Goal: Communication & Community: Answer question/provide support

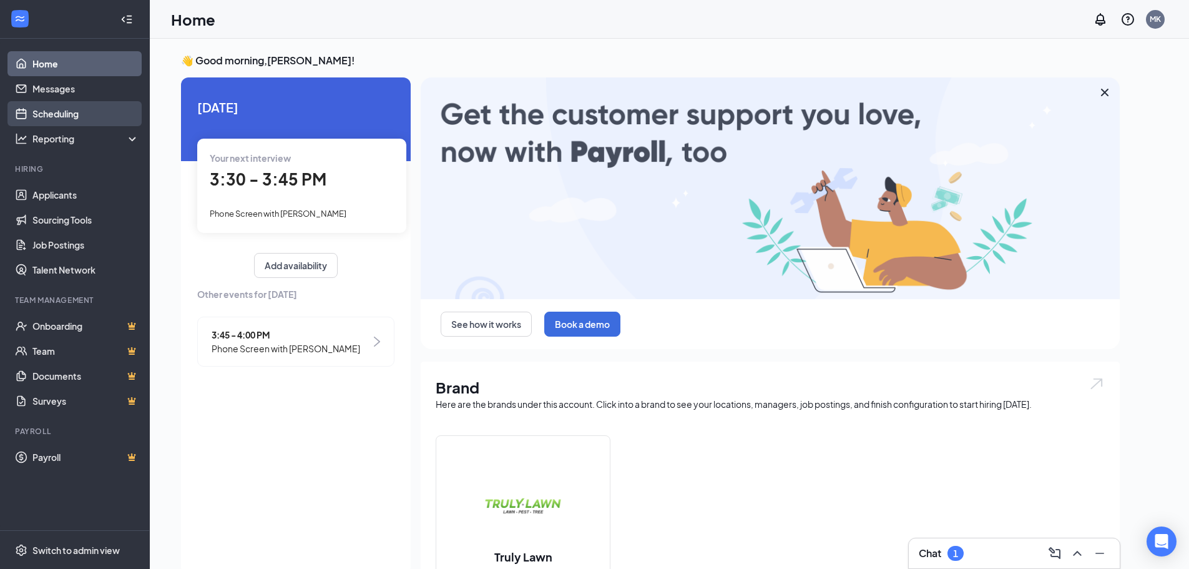
click at [84, 114] on link "Scheduling" at bounding box center [85, 113] width 107 height 25
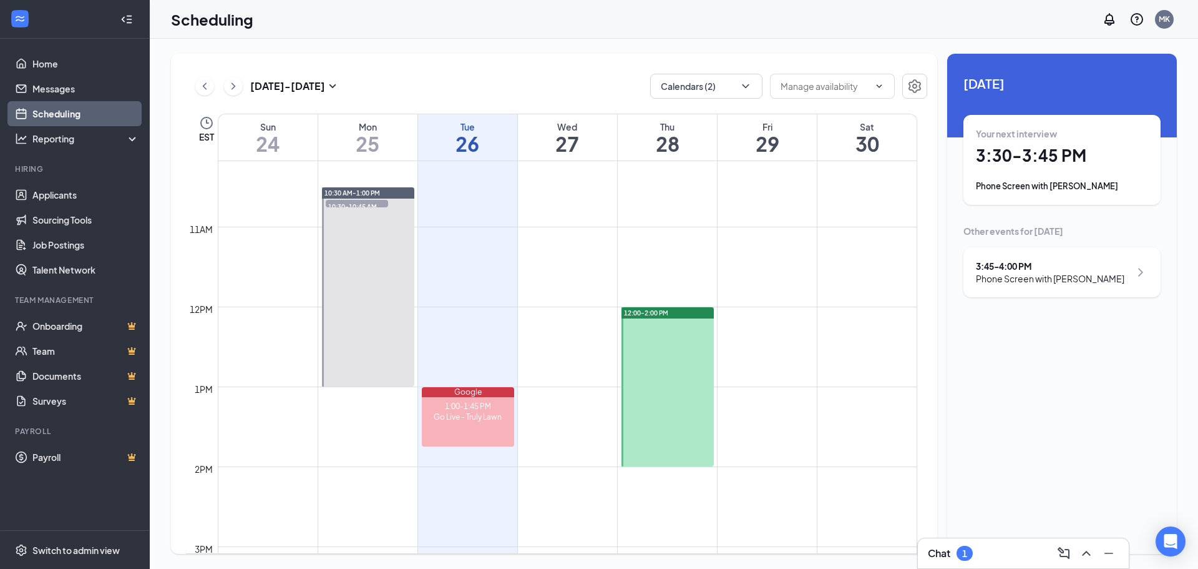
scroll to position [738, 0]
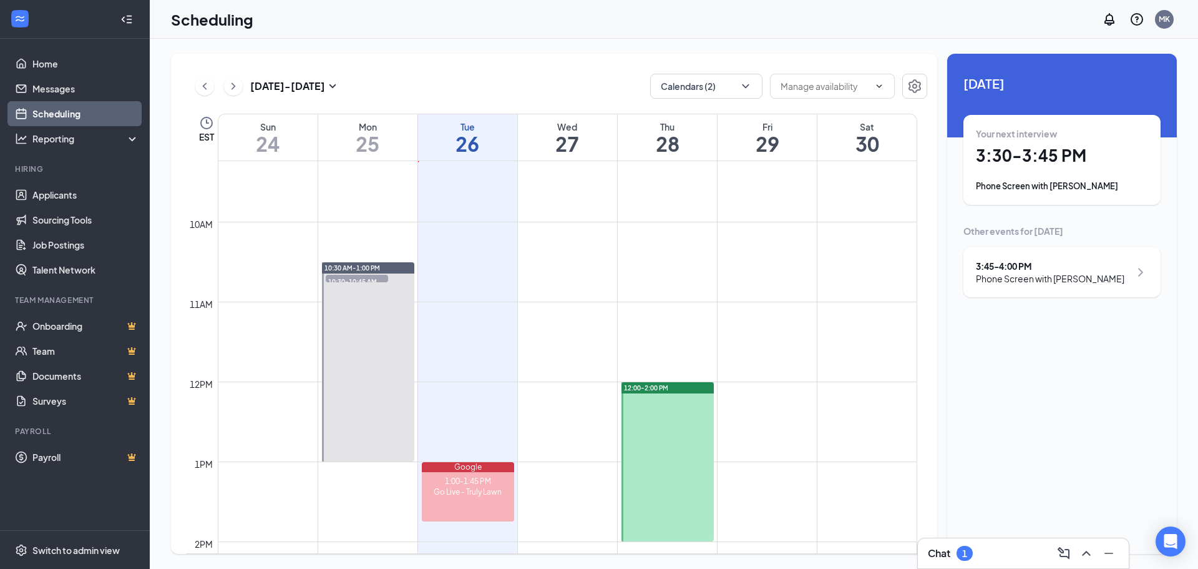
click at [365, 274] on div "10:30-10:45 AM 1" at bounding box center [357, 278] width 65 height 10
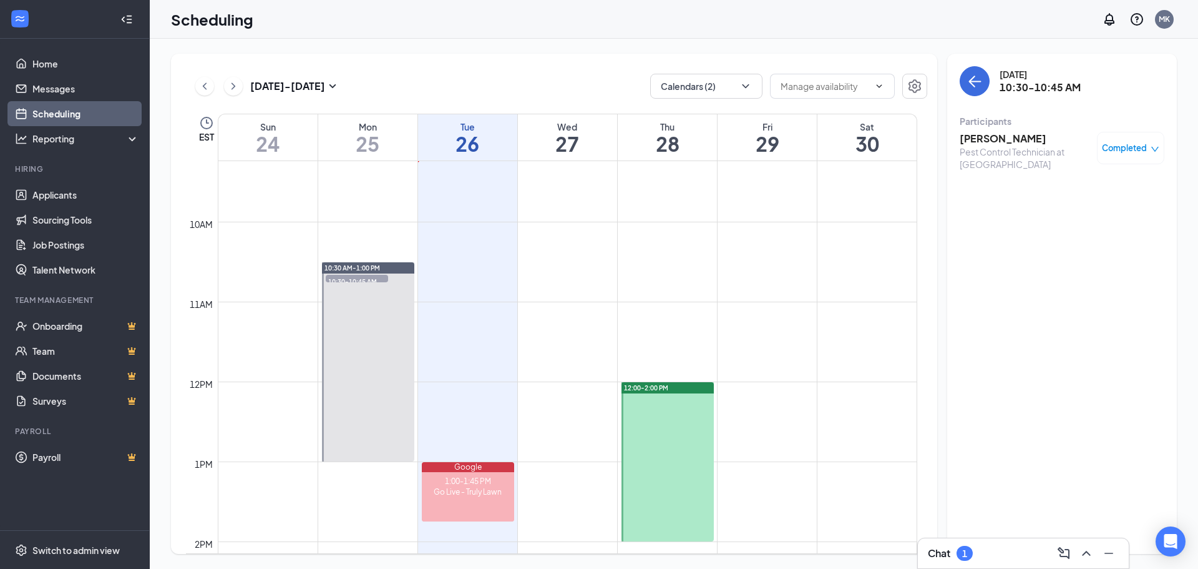
click at [998, 139] on h3 "[PERSON_NAME]" at bounding box center [1025, 139] width 131 height 14
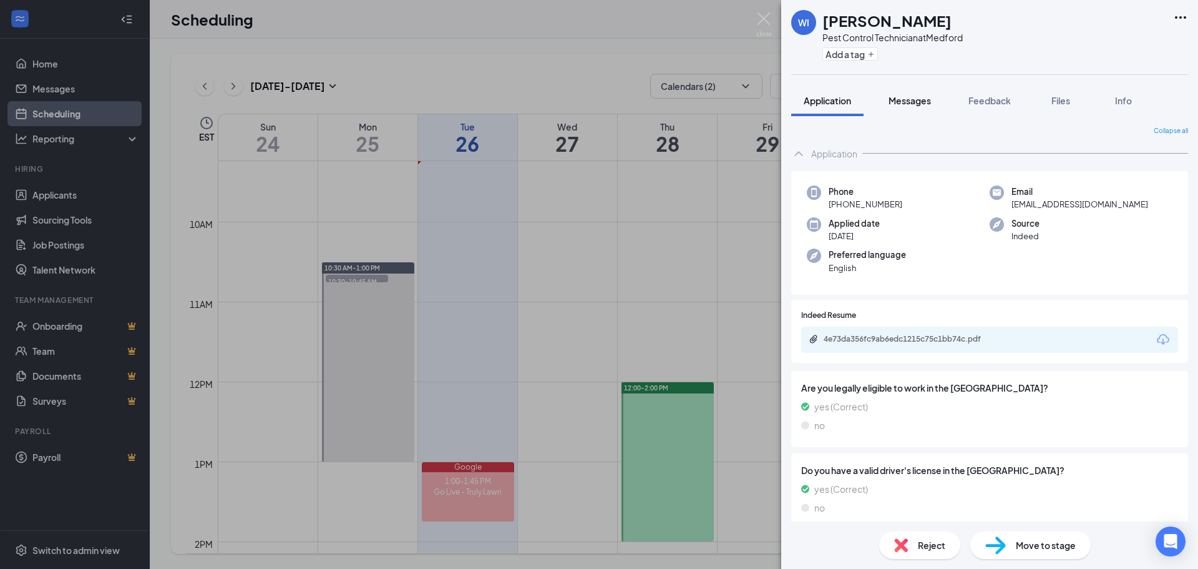
click at [914, 97] on span "Messages" at bounding box center [910, 100] width 42 height 11
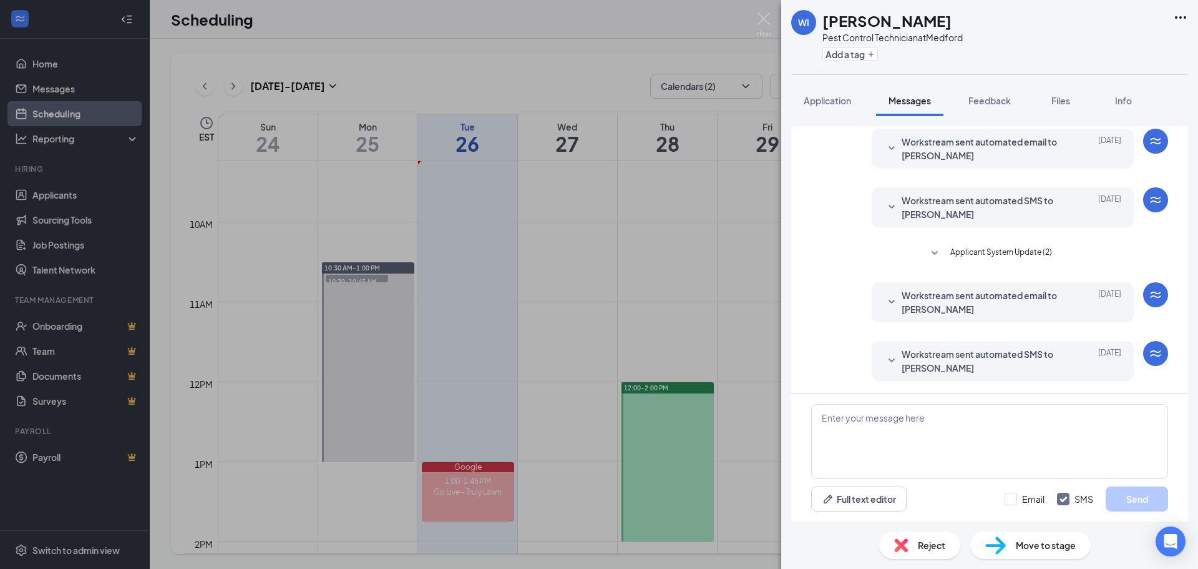
scroll to position [603, 0]
drag, startPoint x: 928, startPoint y: 355, endPoint x: 931, endPoint y: 312, distance: 42.5
click at [927, 355] on span "Workstream sent automated SMS to [PERSON_NAME]" at bounding box center [984, 360] width 164 height 27
click at [934, 299] on span "Workstream sent automated email to [PERSON_NAME]" at bounding box center [984, 299] width 164 height 27
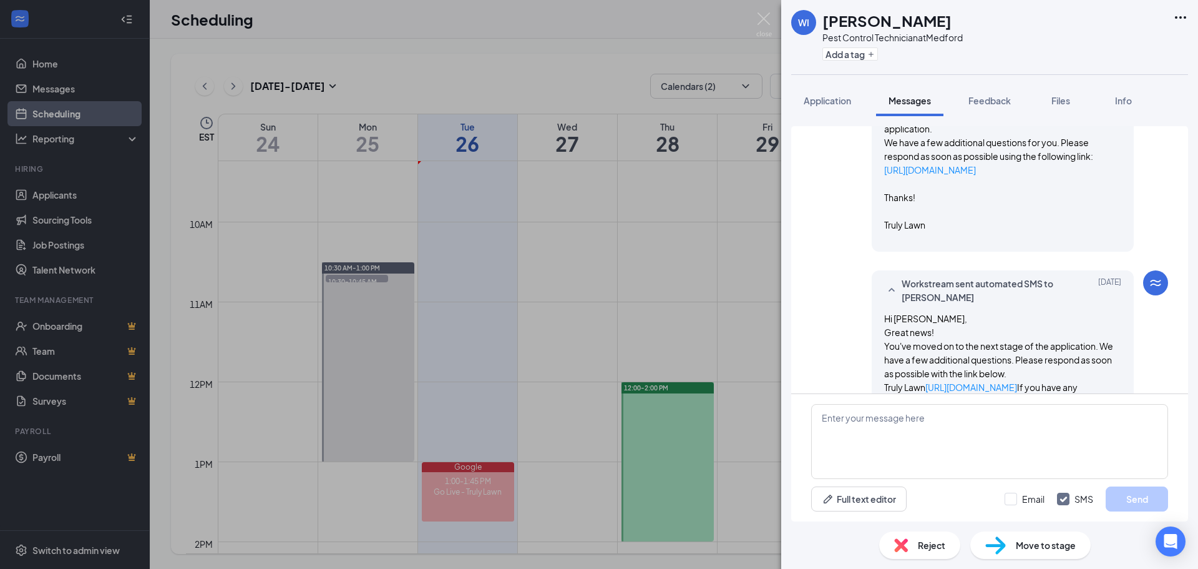
scroll to position [893, 0]
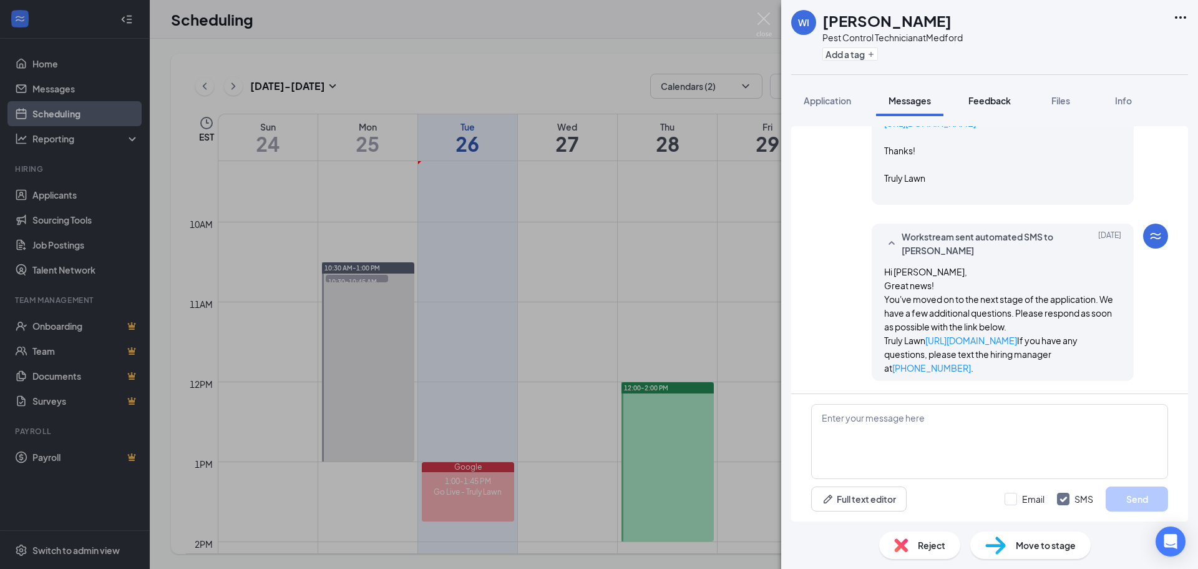
click at [982, 109] on button "Feedback" at bounding box center [989, 100] width 67 height 31
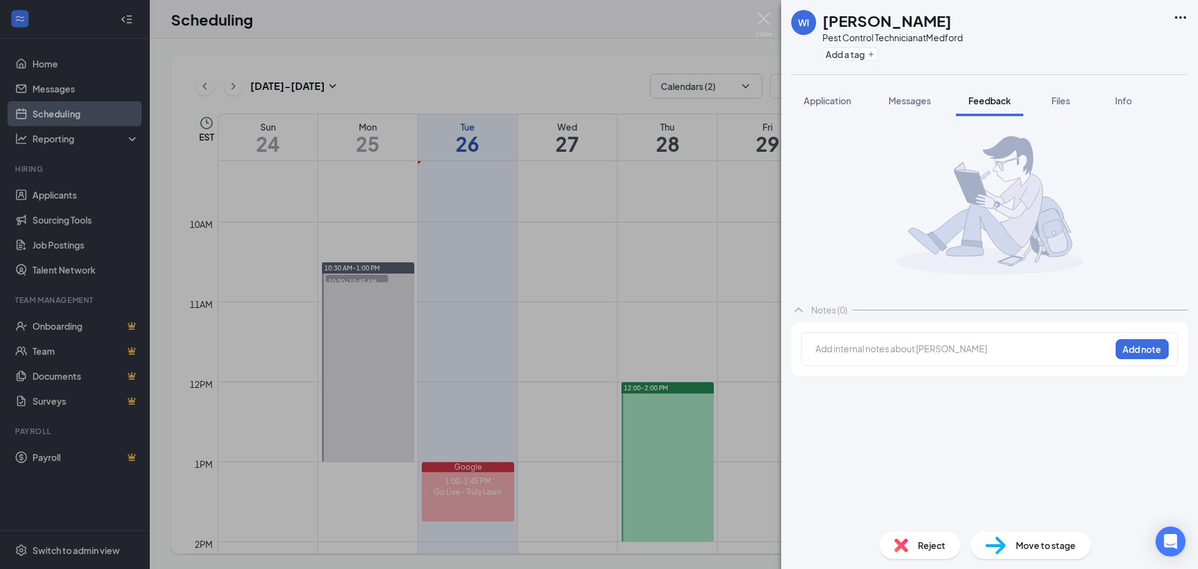
click at [607, 229] on div "WI [PERSON_NAME] Pest Control Technician at [GEOGRAPHIC_DATA] Add a tag Applica…" at bounding box center [599, 284] width 1198 height 569
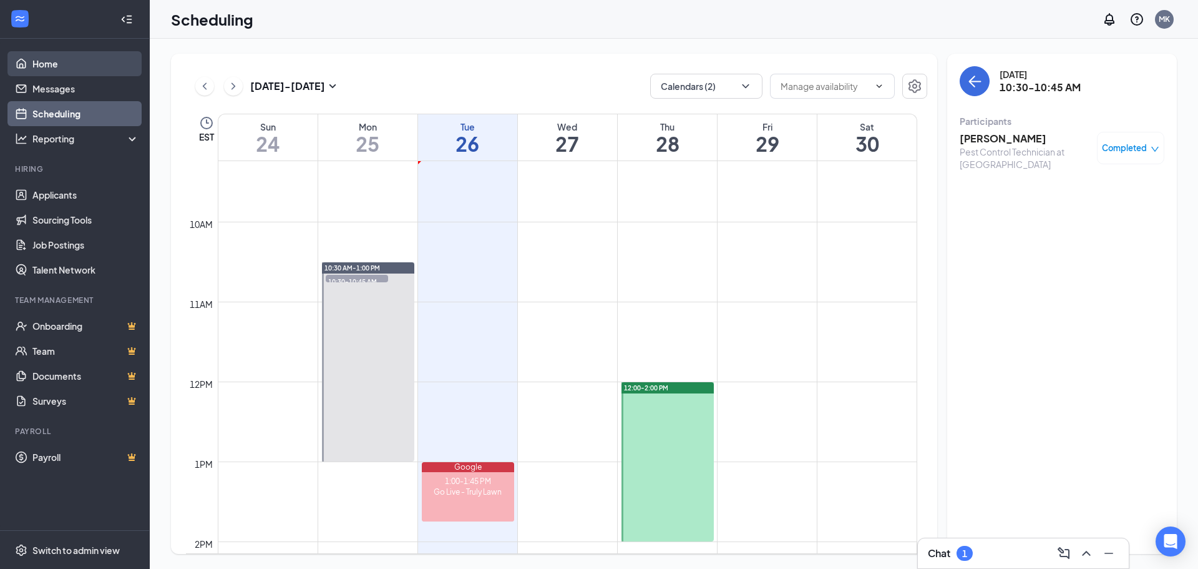
click at [94, 57] on link "Home" at bounding box center [85, 63] width 107 height 25
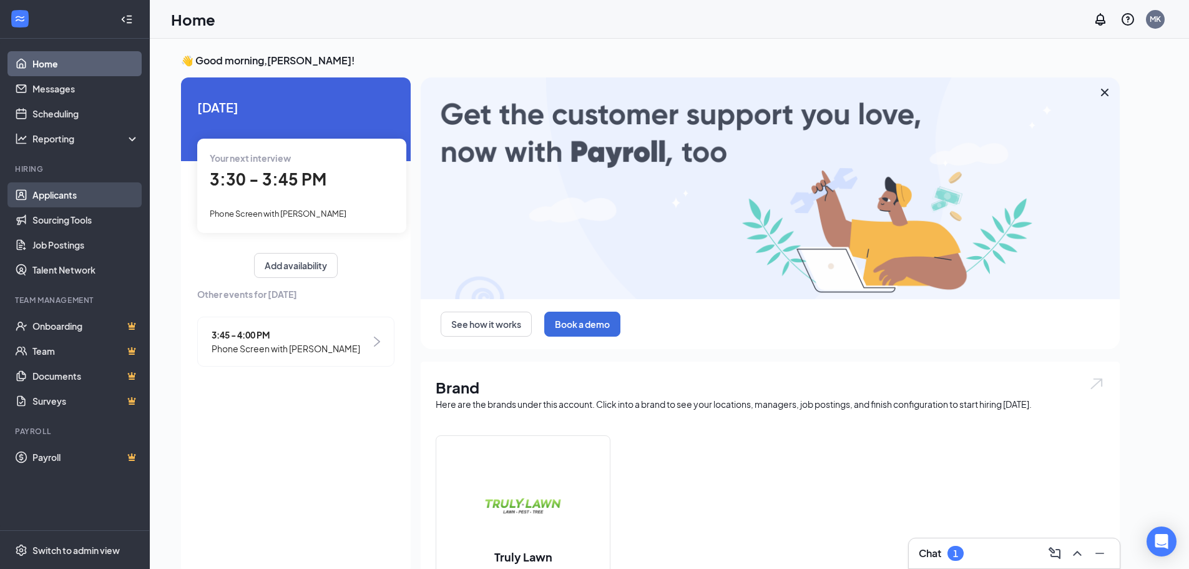
click at [79, 190] on link "Applicants" at bounding box center [85, 194] width 107 height 25
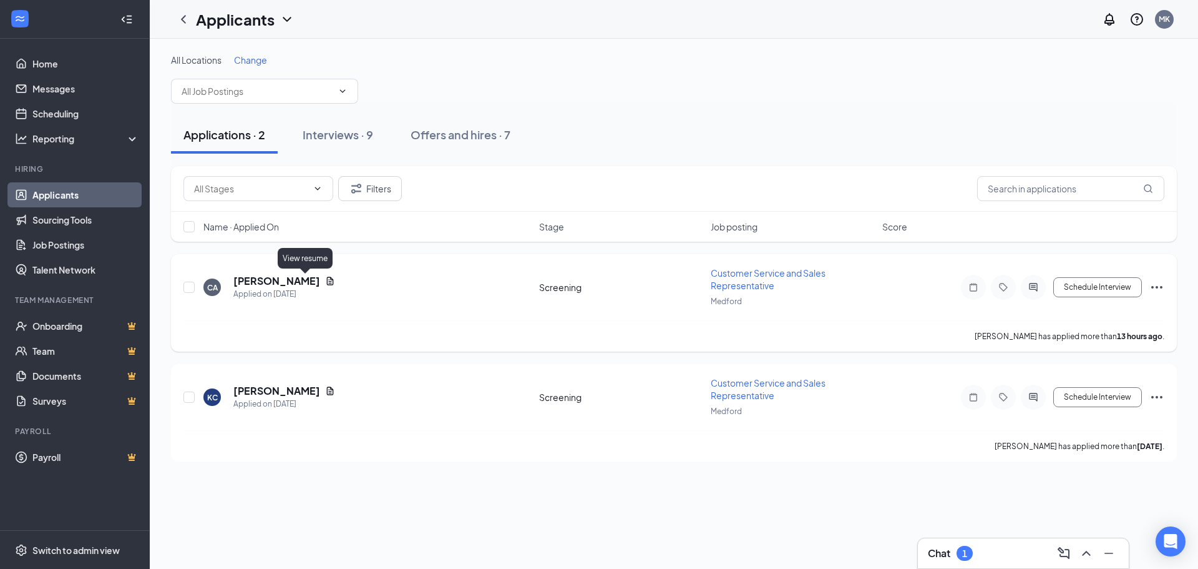
click at [325, 279] on icon "Document" at bounding box center [330, 281] width 10 height 10
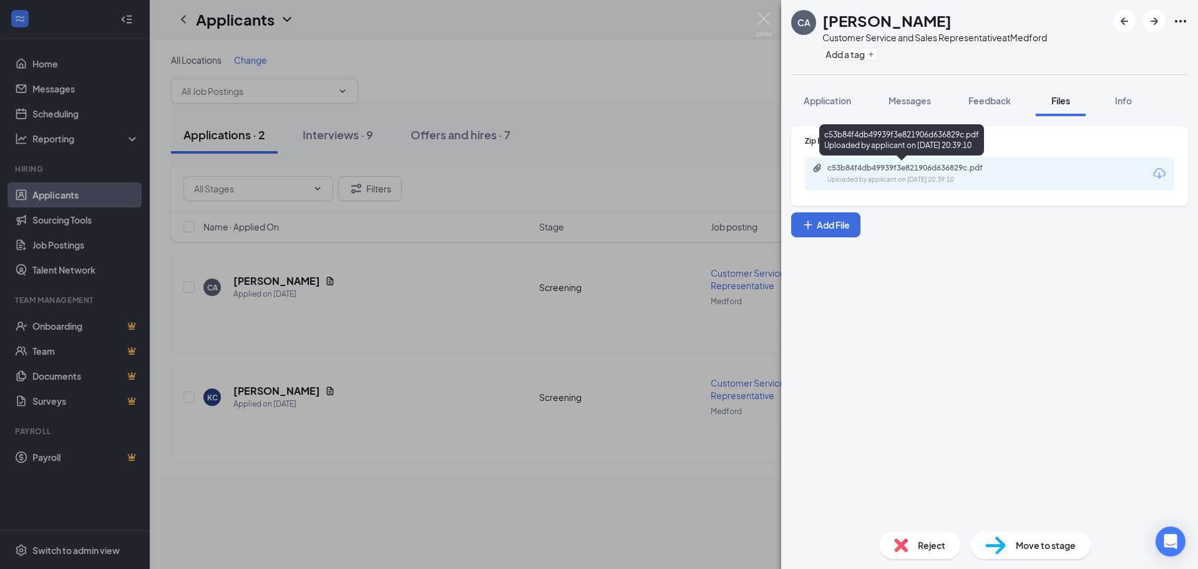
click at [896, 177] on div "Uploaded by applicant on [DATE] 20:39:10" at bounding box center [921, 180] width 187 height 10
click at [824, 104] on span "Application" at bounding box center [827, 100] width 47 height 11
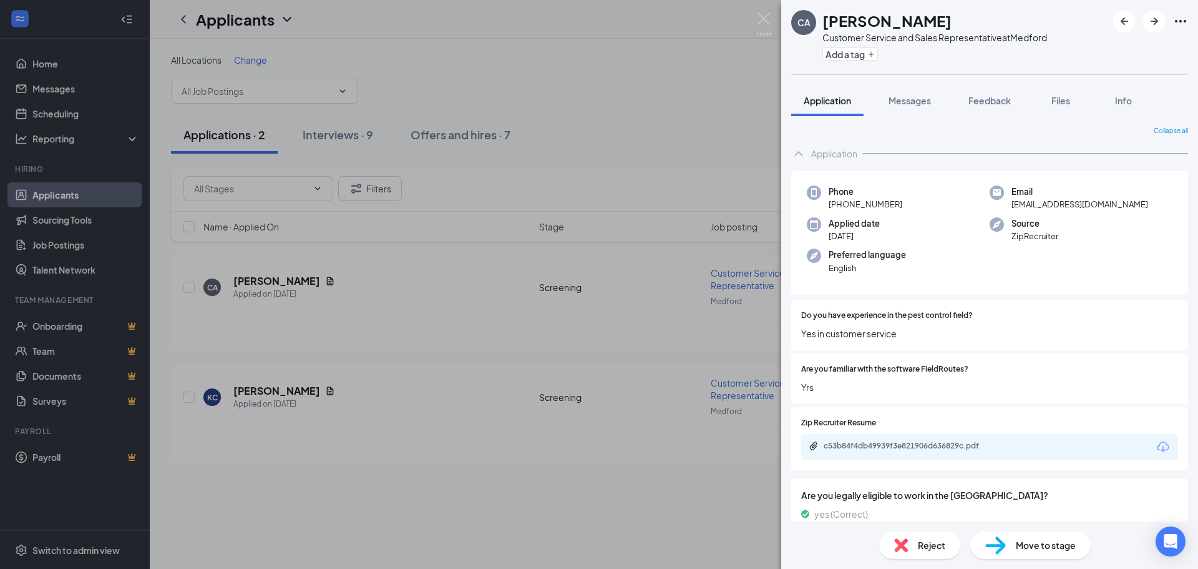
scroll to position [62, 0]
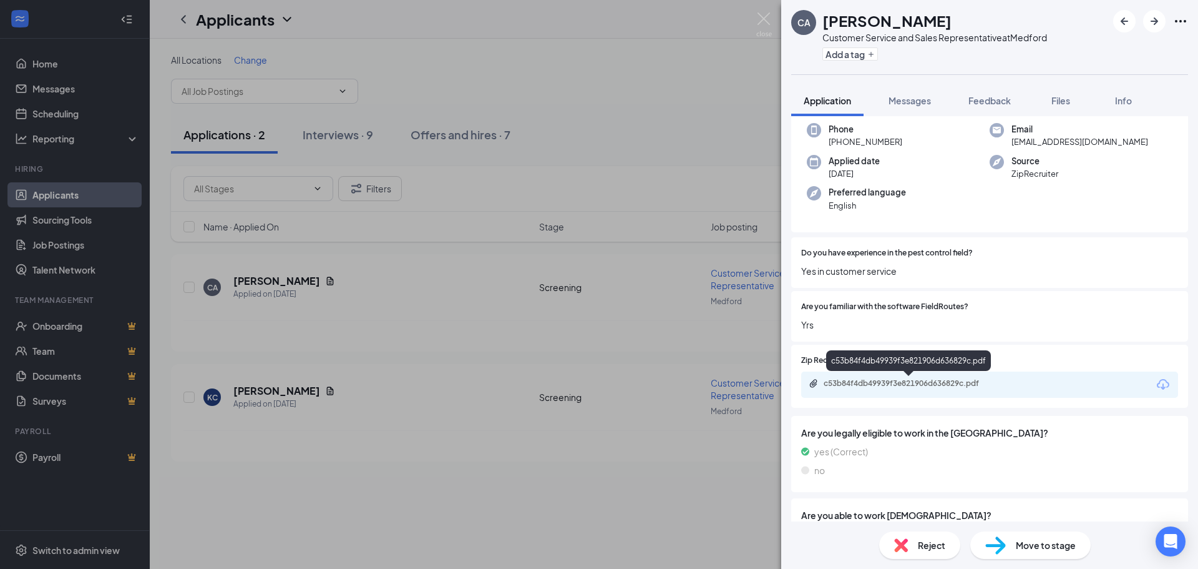
click at [910, 384] on div "c53b84f4db49939f3e821906d636829c.pdf" at bounding box center [911, 383] width 175 height 10
click at [537, 230] on div "CA [PERSON_NAME] Customer Service and Sales Representative at [GEOGRAPHIC_DATA]…" at bounding box center [599, 284] width 1198 height 569
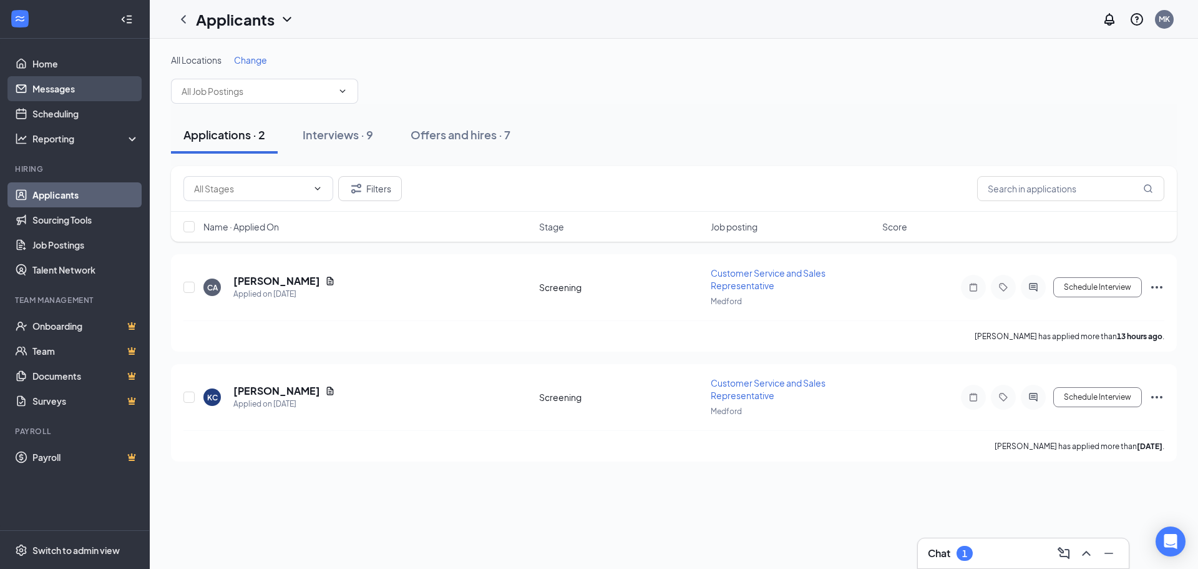
click at [73, 91] on link "Messages" at bounding box center [85, 88] width 107 height 25
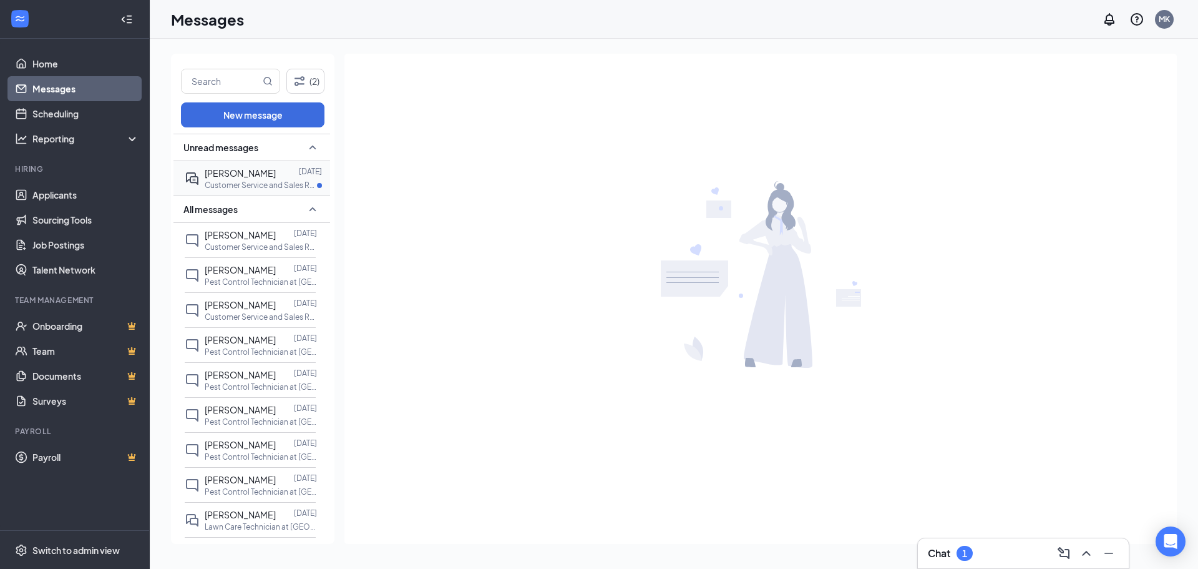
click at [233, 175] on span "[PERSON_NAME]" at bounding box center [240, 172] width 71 height 11
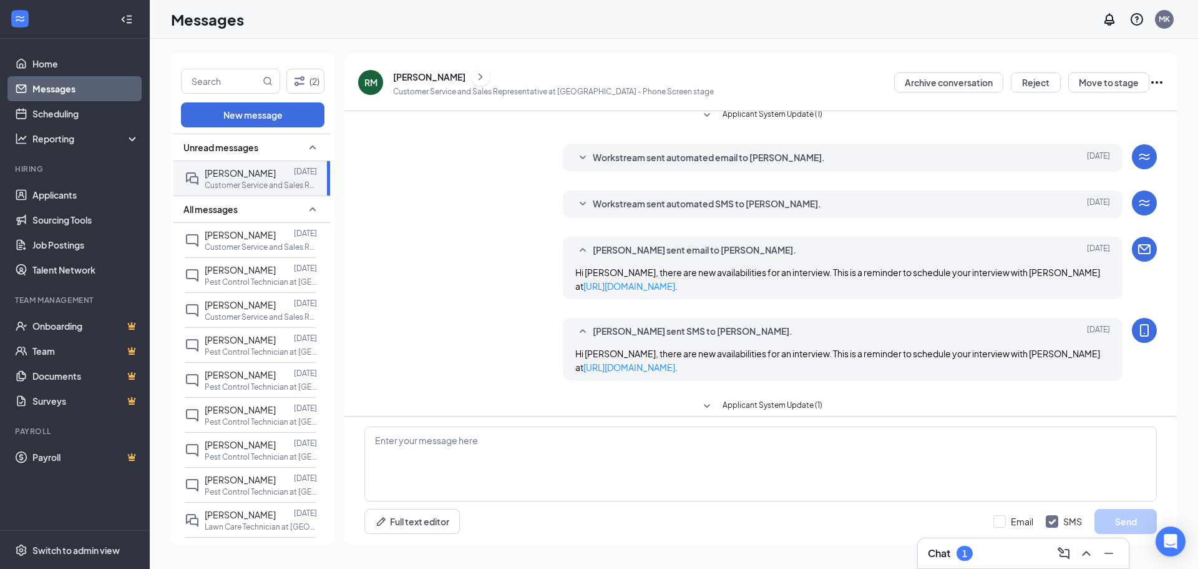
scroll to position [136, 0]
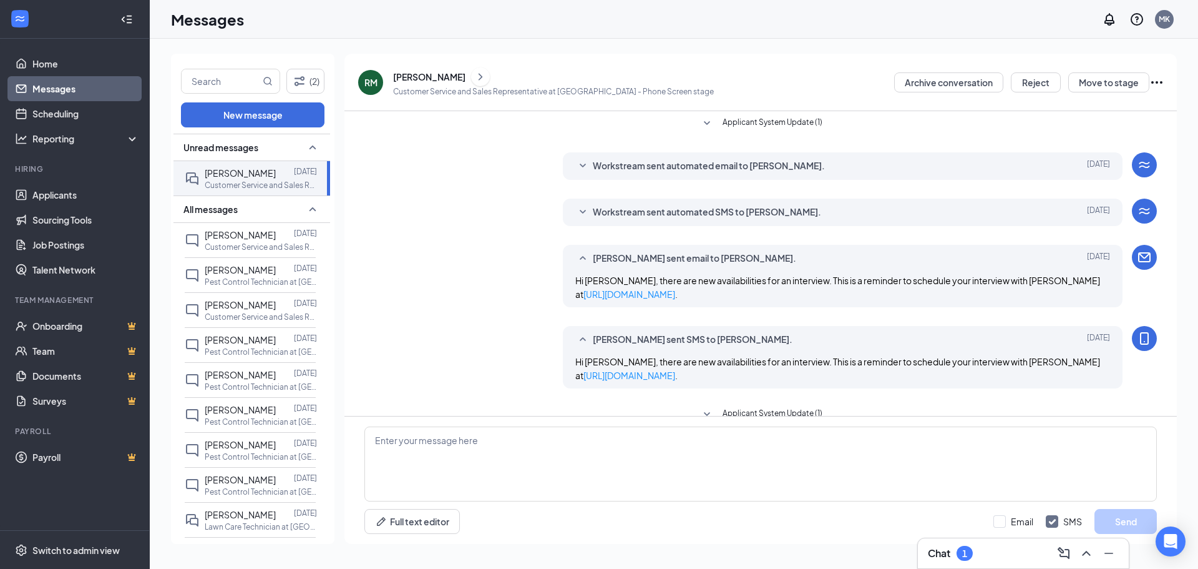
click at [600, 210] on span "Workstream sent automated SMS to [PERSON_NAME]." at bounding box center [707, 212] width 228 height 15
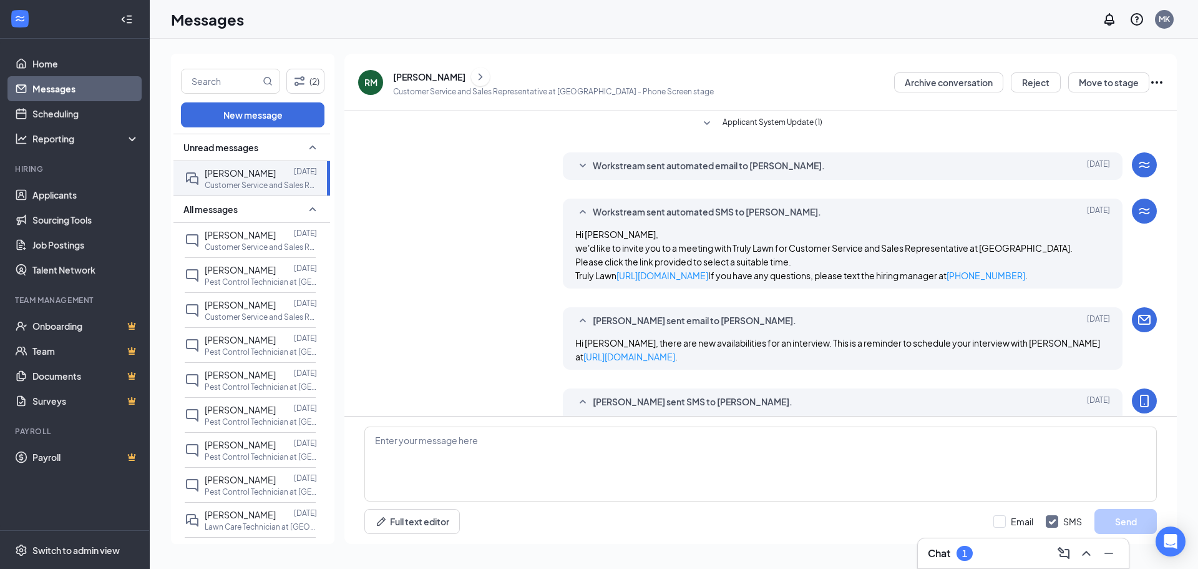
click at [613, 171] on span "Workstream sent automated email to [PERSON_NAME]." at bounding box center [709, 166] width 232 height 15
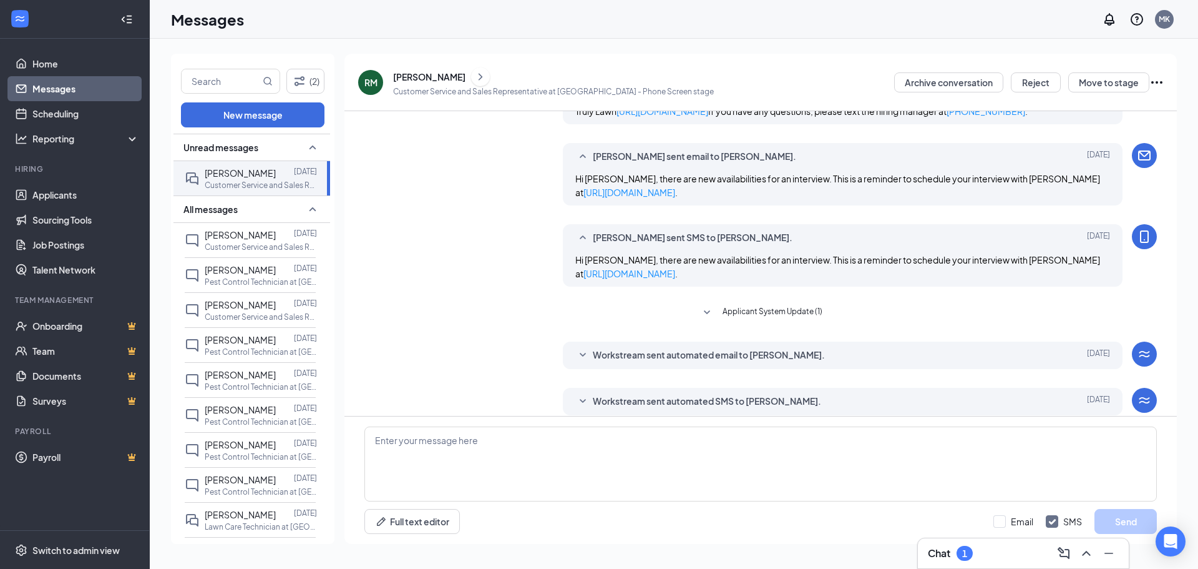
scroll to position [448, 0]
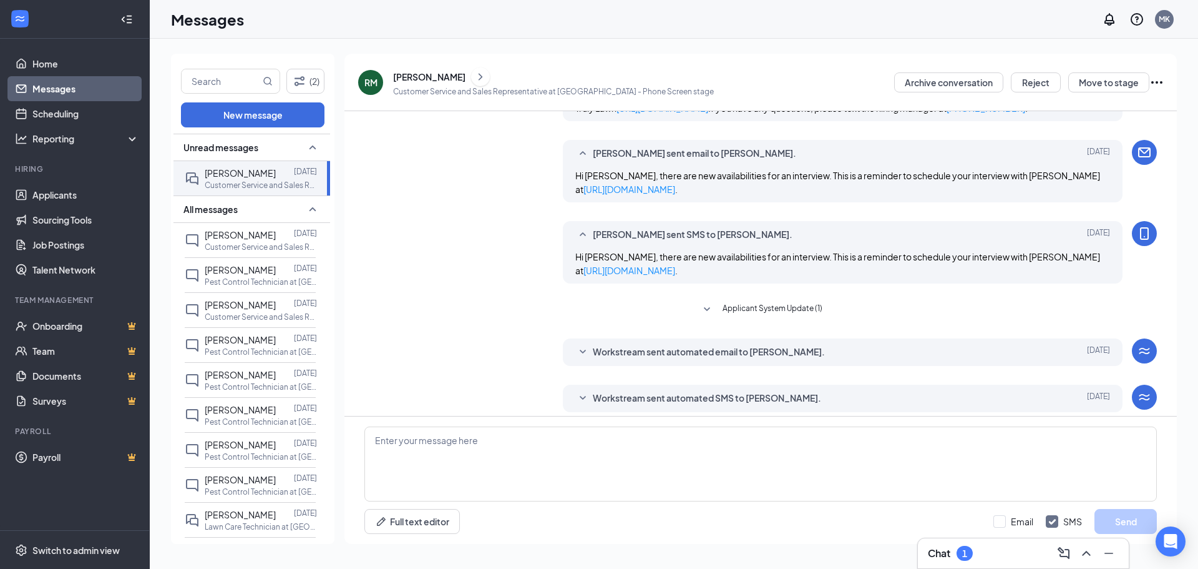
click at [711, 317] on button "Applicant System Update (1)" at bounding box center [761, 309] width 123 height 15
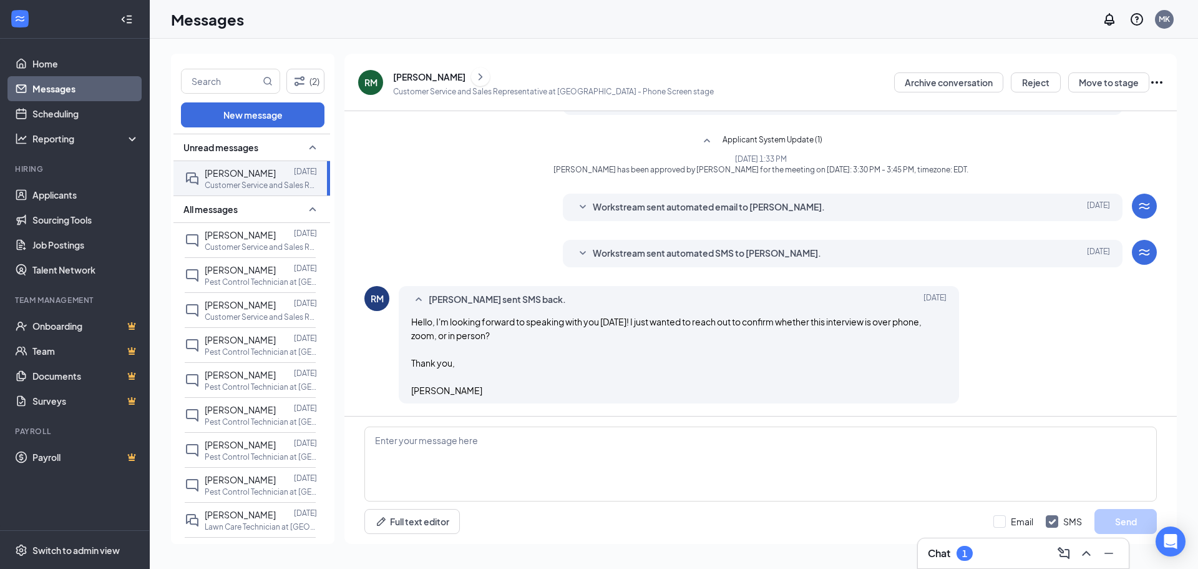
scroll to position [644, 0]
click at [671, 207] on span "Workstream sent automated email to [PERSON_NAME]." at bounding box center [709, 207] width 232 height 15
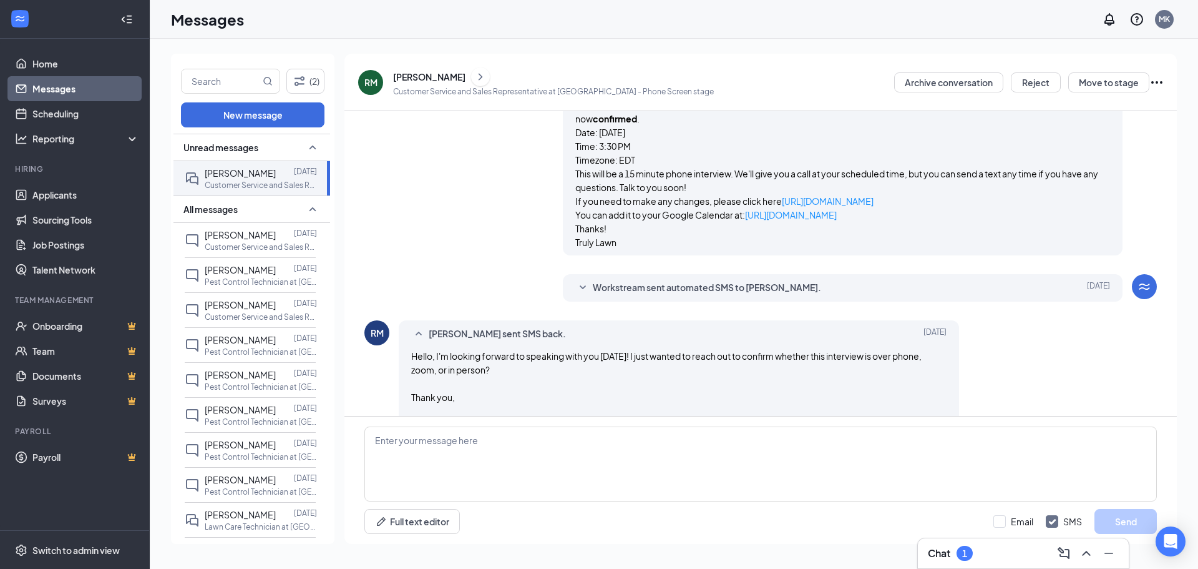
scroll to position [769, 0]
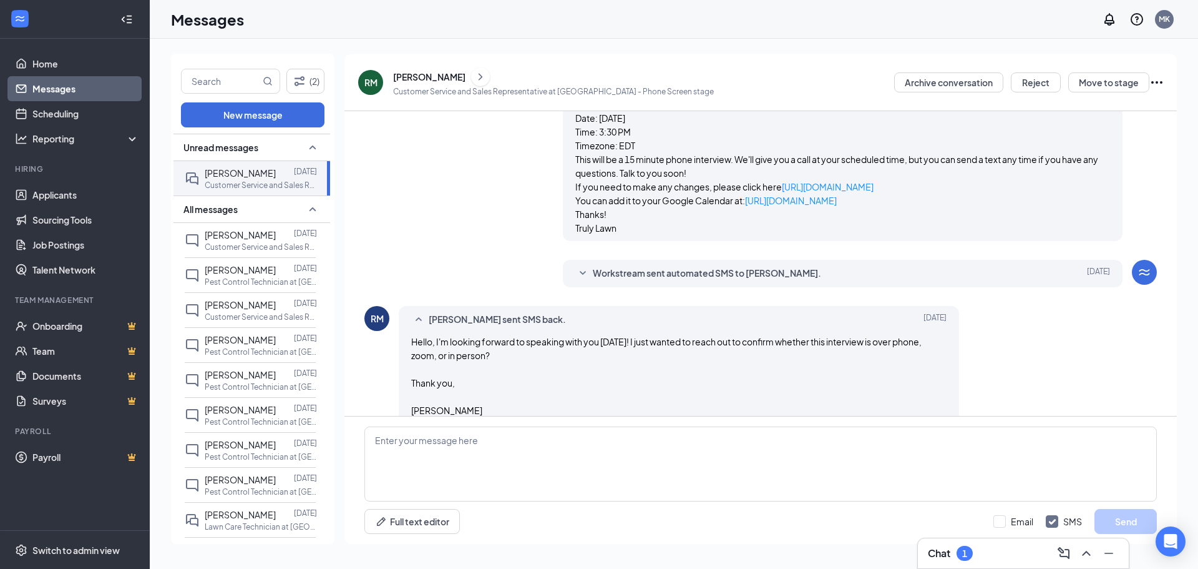
click at [667, 281] on span "Workstream sent automated SMS to [PERSON_NAME]." at bounding box center [707, 273] width 228 height 15
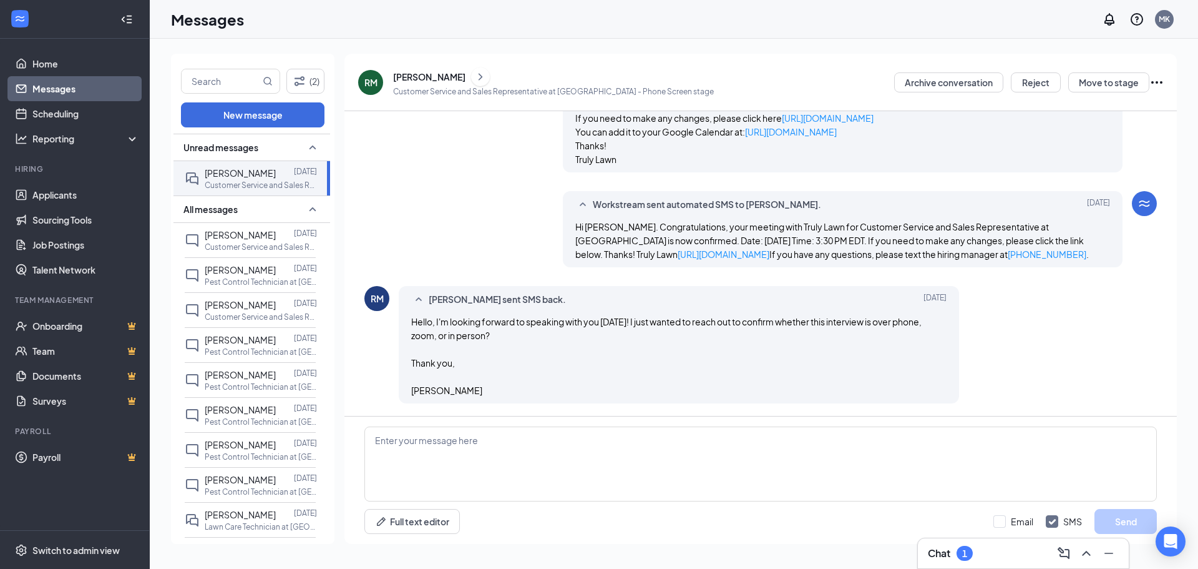
scroll to position [851, 0]
click at [962, 560] on div "Chat 1" at bounding box center [1023, 553] width 191 height 20
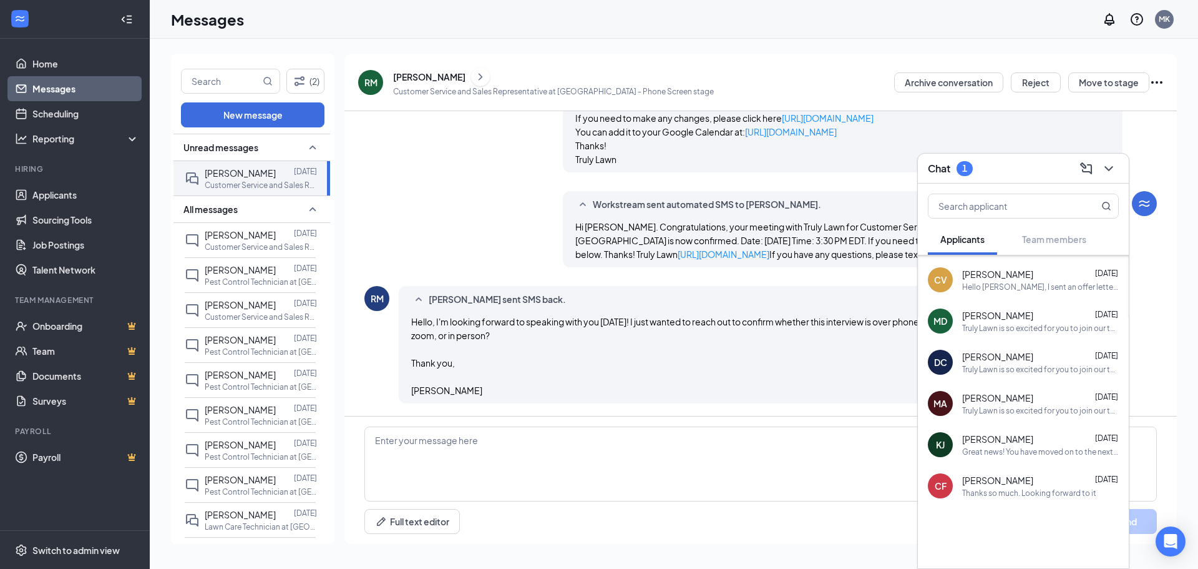
scroll to position [326, 0]
click at [1108, 176] on button at bounding box center [1109, 169] width 20 height 20
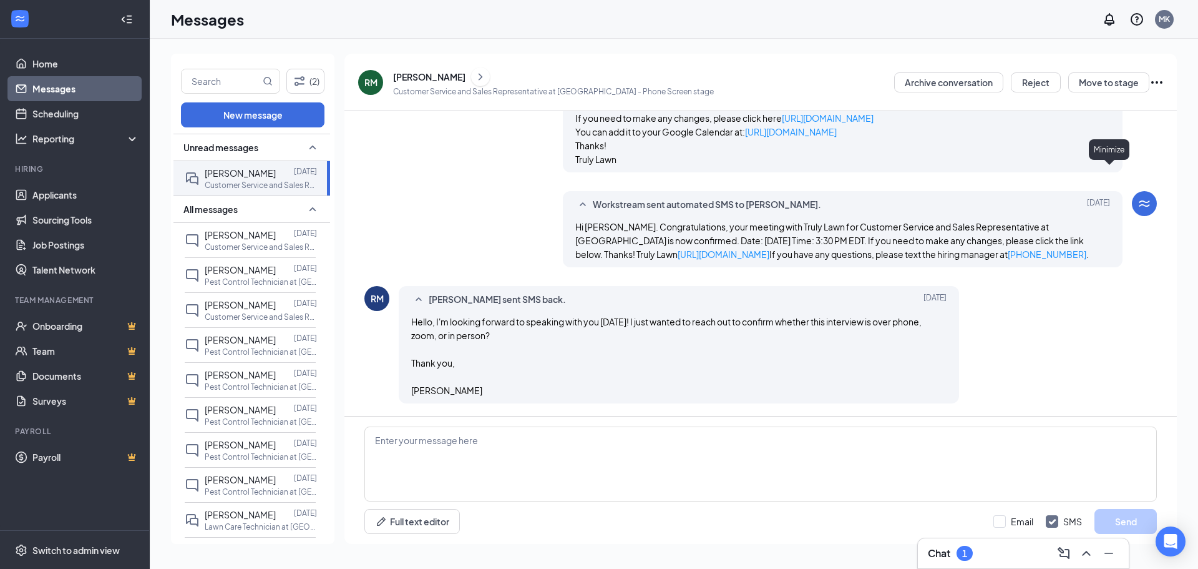
scroll to position [0, 0]
click at [541, 499] on textarea at bounding box center [760, 463] width 793 height 75
type textarea "Hi [PERSON_NAME], it will be just a phone call. Talk to you then!"
click at [1106, 514] on button "Send" at bounding box center [1126, 521] width 62 height 25
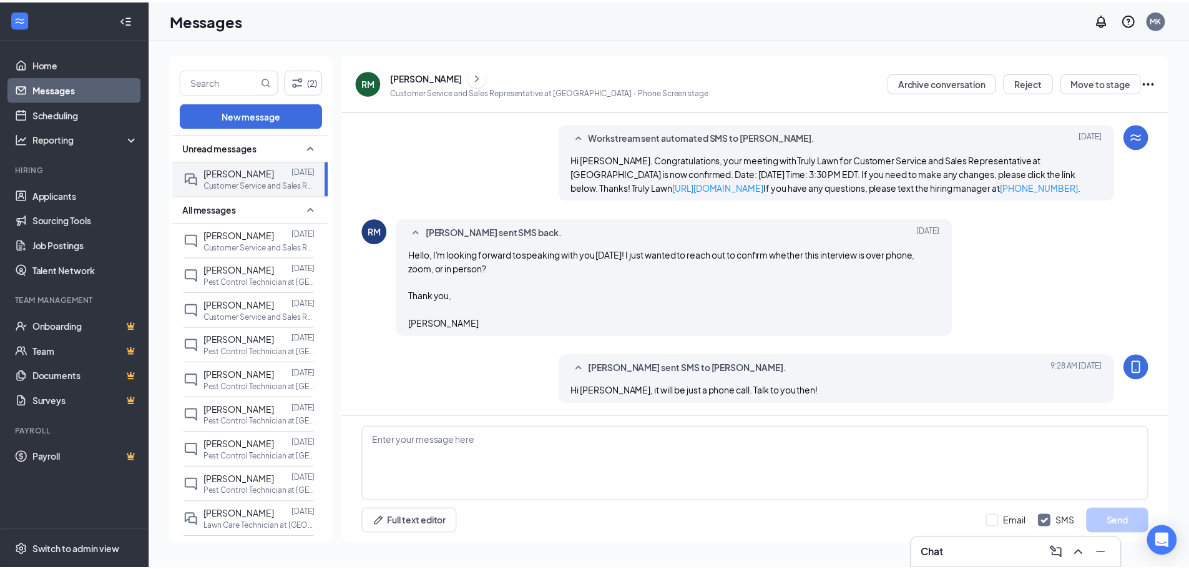
scroll to position [919, 0]
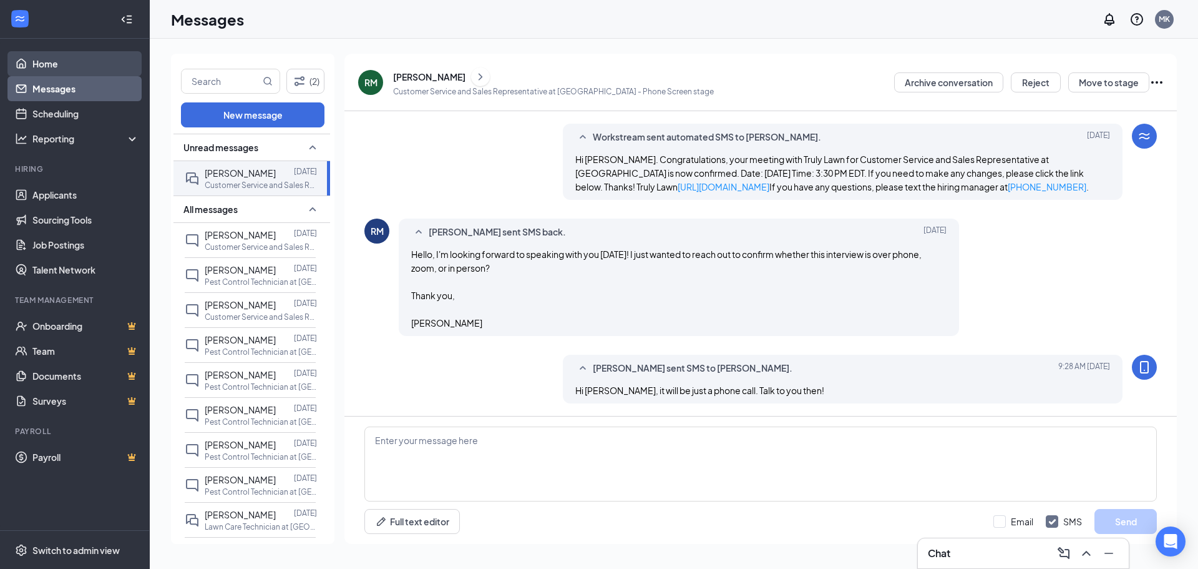
click at [72, 67] on link "Home" at bounding box center [85, 63] width 107 height 25
